Goal: Find contact information: Find contact information

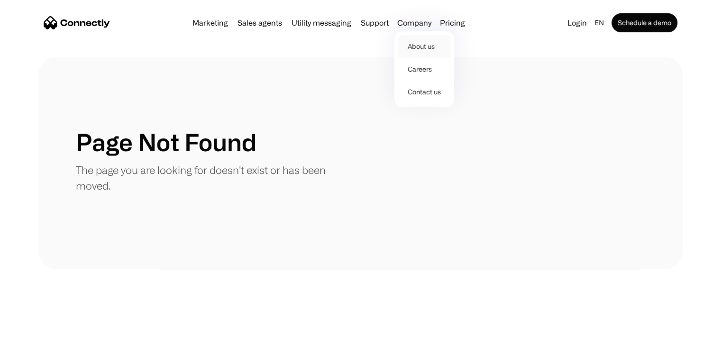
click at [423, 46] on link "About us" at bounding box center [424, 46] width 52 height 23
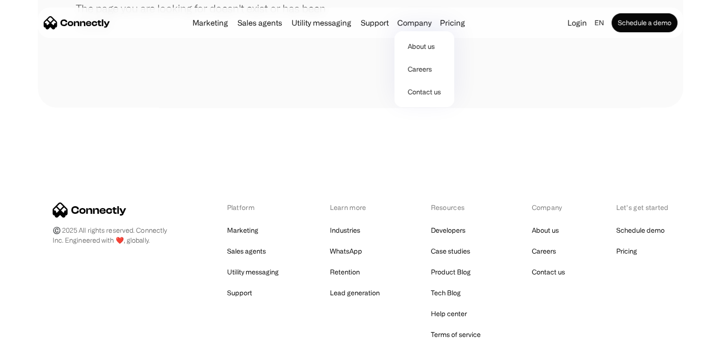
scroll to position [254, 0]
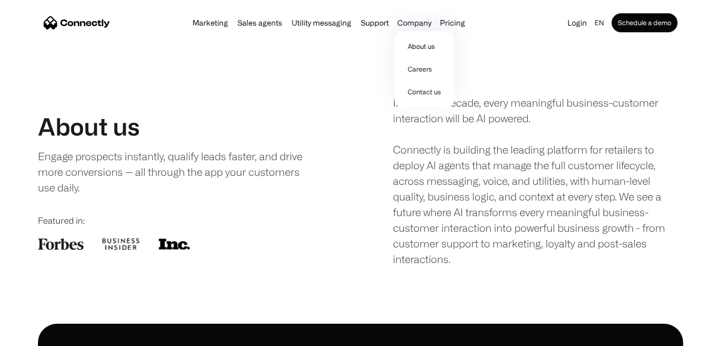
click at [301, 215] on div "Featured in:" at bounding box center [183, 220] width 290 height 13
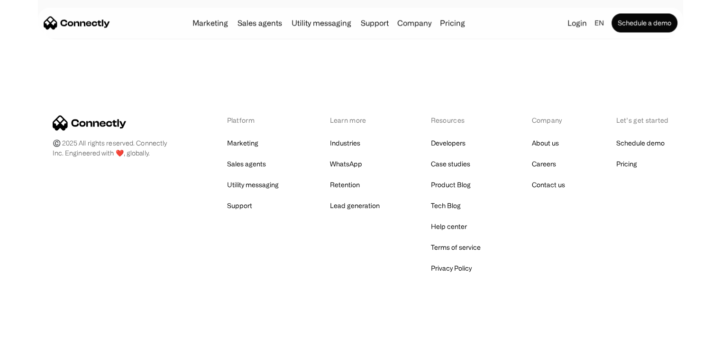
scroll to position [1470, 0]
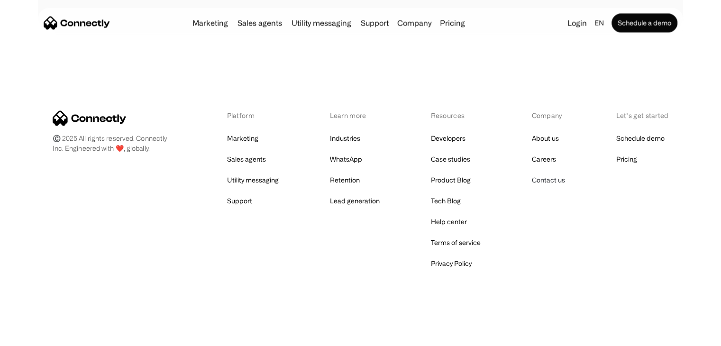
click at [541, 178] on link "Contact us" at bounding box center [547, 179] width 33 height 13
